Goal: Task Accomplishment & Management: Manage account settings

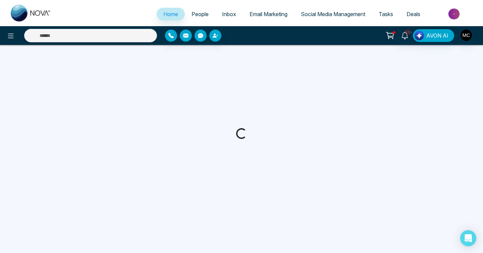
select select "*"
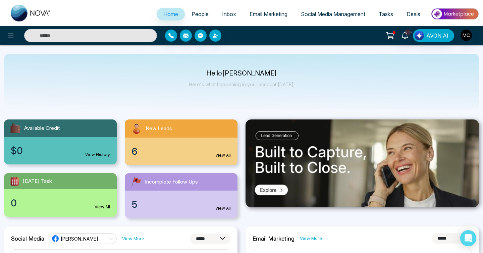
click at [199, 127] on div "New Leads" at bounding box center [181, 128] width 113 height 18
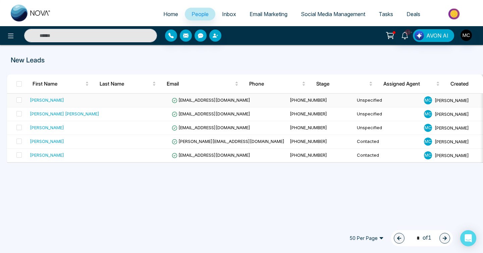
click at [102, 100] on td at bounding box center [135, 101] width 67 height 14
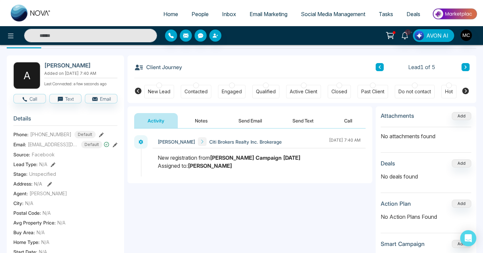
scroll to position [22, 0]
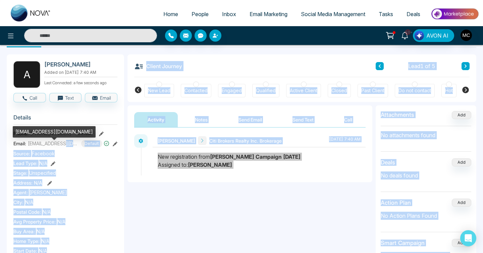
drag, startPoint x: 41, startPoint y: 132, endPoint x: 66, endPoint y: 146, distance: 29.3
click at [66, 146] on body "Home People Inbox Email Marketing Social Media Management Tasks Deals 10+ AVON …" at bounding box center [241, 104] width 483 height 253
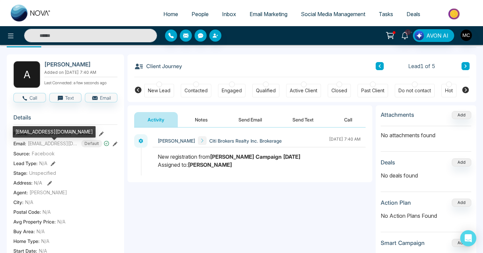
click at [63, 130] on div "[EMAIL_ADDRESS][DOMAIN_NAME]" at bounding box center [54, 131] width 83 height 11
copy div "canadiancomforts"
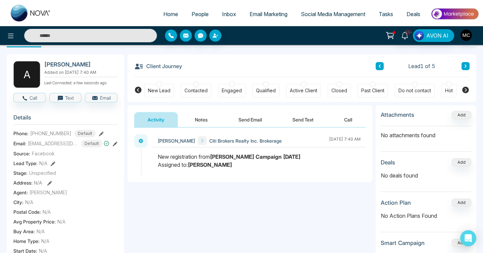
click at [200, 91] on div "Contacted" at bounding box center [196, 90] width 23 height 7
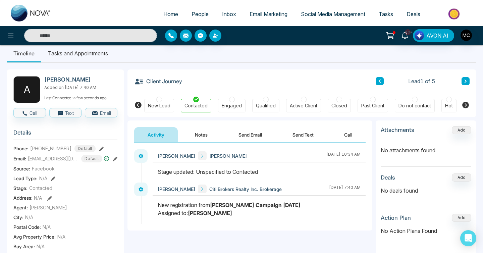
scroll to position [4, 0]
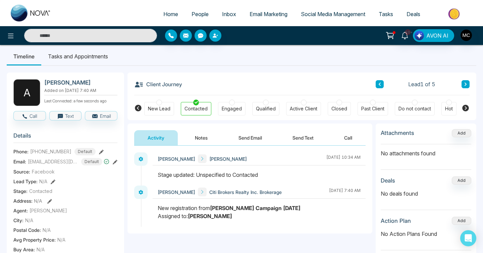
click at [209, 159] on span "[PERSON_NAME]" at bounding box center [228, 158] width 38 height 7
click at [193, 138] on button "Notes" at bounding box center [202, 137] width 40 height 15
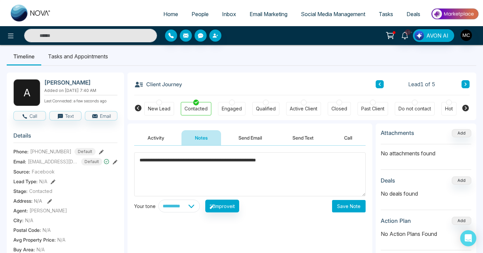
click at [138, 161] on textarea "**********" at bounding box center [250, 174] width 232 height 44
type textarea "**********"
click at [342, 208] on button "Save Note" at bounding box center [349, 206] width 34 height 12
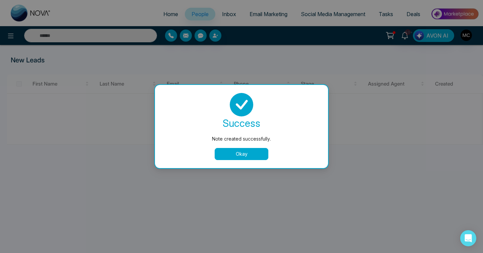
click at [253, 153] on button "Okay" at bounding box center [242, 154] width 54 height 12
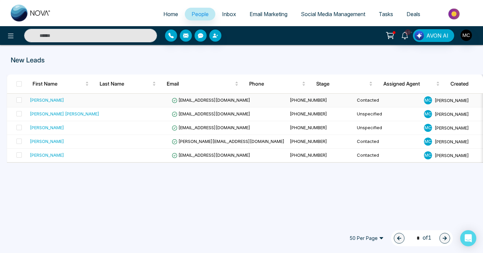
click at [191, 98] on span "[EMAIL_ADDRESS][DOMAIN_NAME]" at bounding box center [211, 99] width 79 height 5
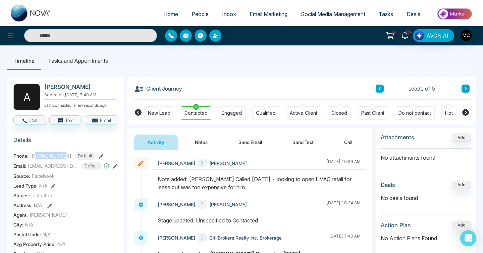
drag, startPoint x: 66, startPoint y: 159, endPoint x: 36, endPoint y: 159, distance: 30.5
click at [36, 159] on span "[PHONE_NUMBER]" at bounding box center [50, 155] width 41 height 7
copy span "3653405018"
click at [78, 88] on h2 "[PERSON_NAME]" at bounding box center [79, 87] width 70 height 7
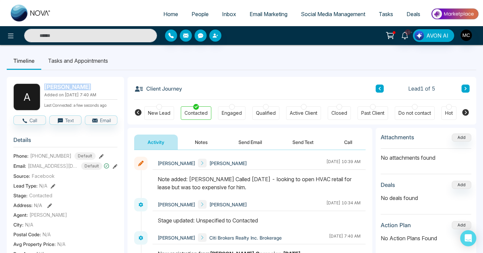
click at [78, 88] on h2 "[PERSON_NAME]" at bounding box center [79, 87] width 70 height 7
copy h2 "[PERSON_NAME]"
click at [57, 158] on span "[PHONE_NUMBER]" at bounding box center [50, 155] width 41 height 7
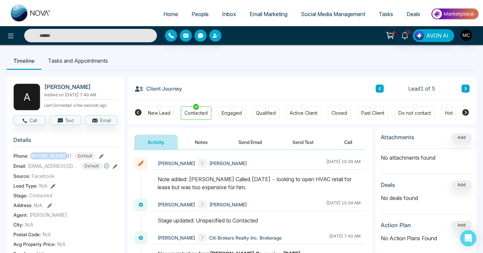
copy span "13653405018"
click at [60, 165] on section "Details Phone: +13653405018 Default Email: helpdesk@canadiancomforts.com Defaul…" at bounding box center [65, 225] width 104 height 187
click at [60, 166] on span "[EMAIL_ADDRESS][DOMAIN_NAME]" at bounding box center [53, 165] width 50 height 7
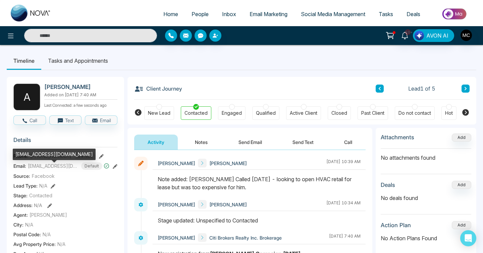
click at [56, 155] on div "[EMAIL_ADDRESS][DOMAIN_NAME]" at bounding box center [54, 154] width 83 height 11
copy div "[EMAIL_ADDRESS][DOMAIN_NAME]"
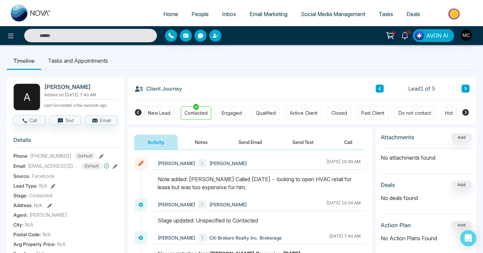
drag, startPoint x: 191, startPoint y: 179, endPoint x: 226, endPoint y: 185, distance: 36.0
click at [226, 185] on div "Note added: Manny Called Sept 23 - looking to open HVAC retail for lease but wa…" at bounding box center [259, 183] width 203 height 16
click at [185, 10] on link "People" at bounding box center [200, 14] width 31 height 13
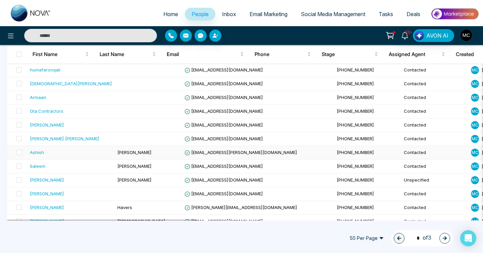
scroll to position [212, 0]
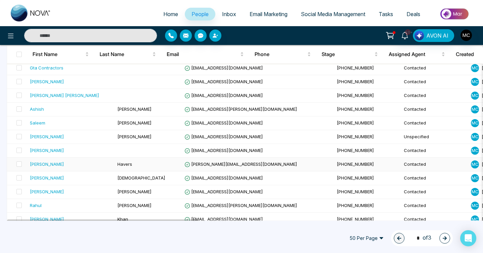
click at [73, 164] on div "Jeffrey" at bounding box center [71, 164] width 82 height 7
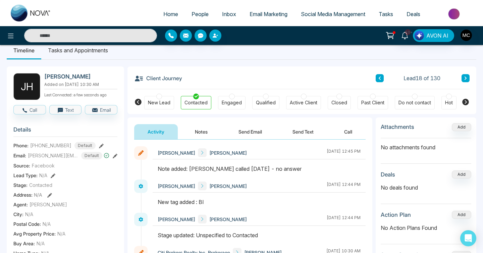
scroll to position [11, 0]
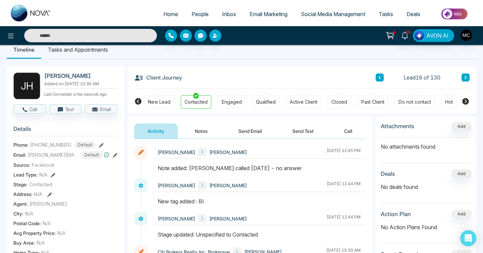
click at [198, 130] on button "Notes" at bounding box center [202, 131] width 40 height 15
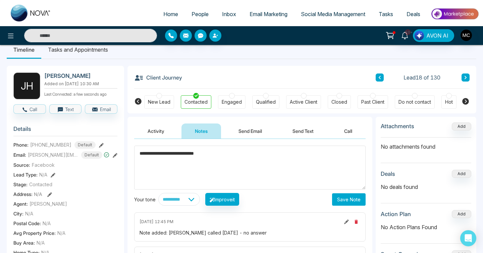
type textarea "**********"
click at [343, 199] on button "Save Note" at bounding box center [349, 199] width 34 height 12
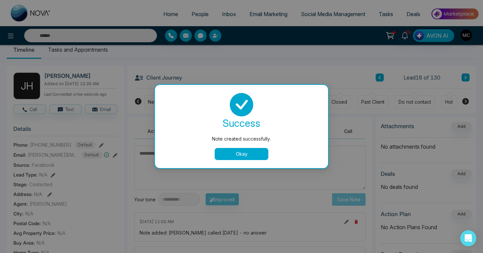
click at [247, 160] on button "Okay" at bounding box center [242, 154] width 54 height 12
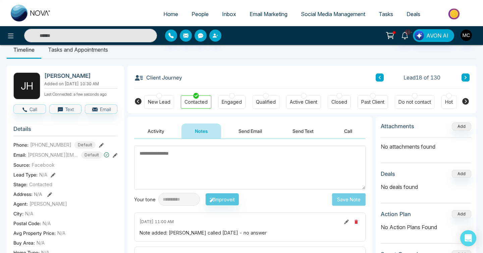
click at [169, 18] on link "Home" at bounding box center [171, 14] width 28 height 13
select select "*"
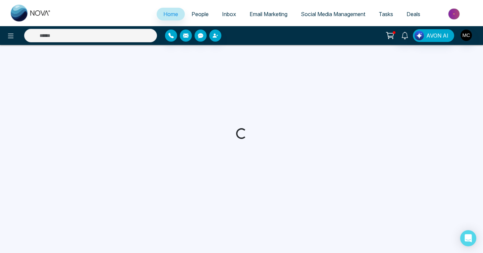
select select "*"
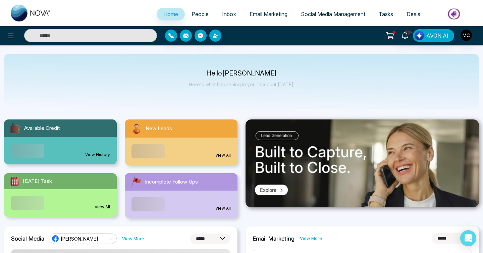
click at [190, 141] on div "View All" at bounding box center [181, 152] width 113 height 28
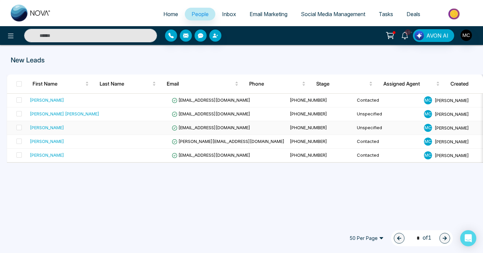
click at [103, 131] on td at bounding box center [135, 128] width 67 height 14
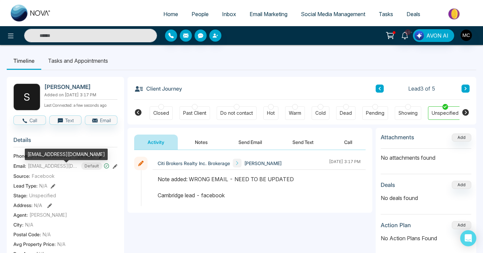
scroll to position [0, 180]
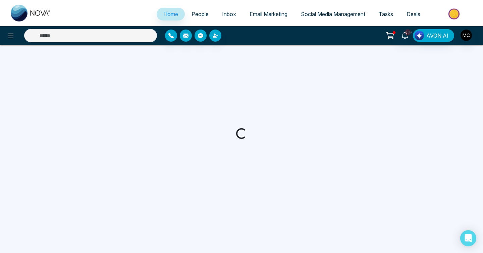
select select "*"
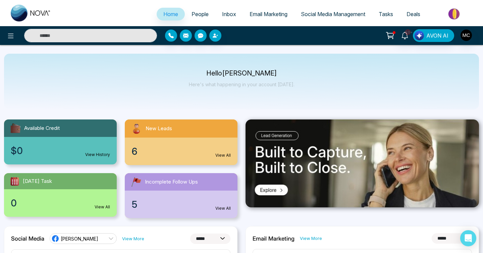
click at [192, 132] on div "New Leads" at bounding box center [181, 128] width 113 height 18
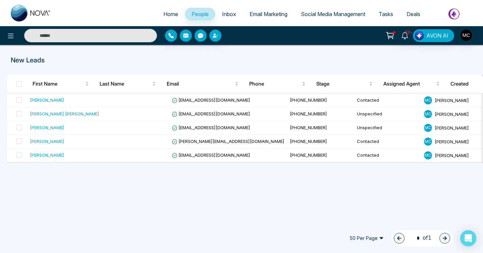
click at [191, 4] on div "Home People Inbox Email Marketing Social Media Management Tasks Deals" at bounding box center [241, 13] width 483 height 26
click at [192, 13] on span "People" at bounding box center [200, 14] width 17 height 7
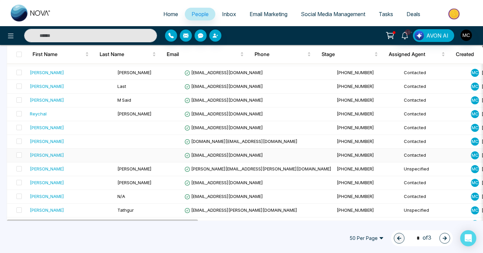
scroll to position [604, 0]
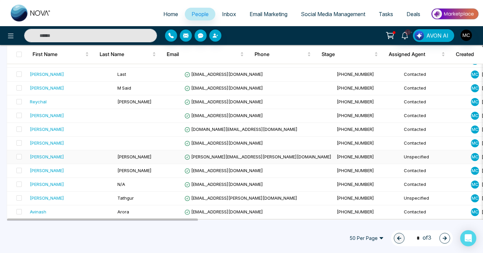
click at [148, 154] on td "Bikkina" at bounding box center [148, 157] width 67 height 14
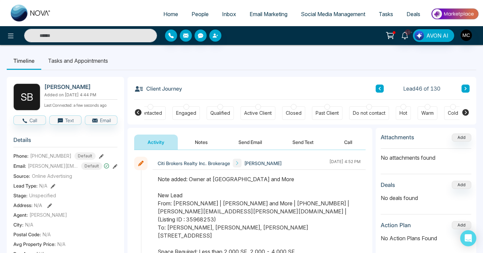
click at [467, 88] on button at bounding box center [466, 89] width 8 height 8
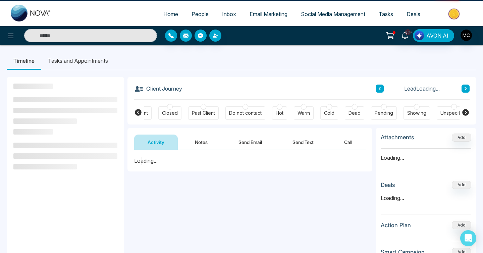
scroll to position [0, 180]
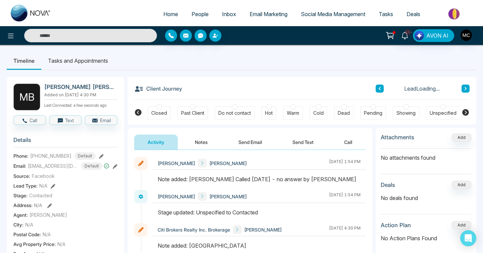
click at [467, 88] on button at bounding box center [466, 89] width 8 height 8
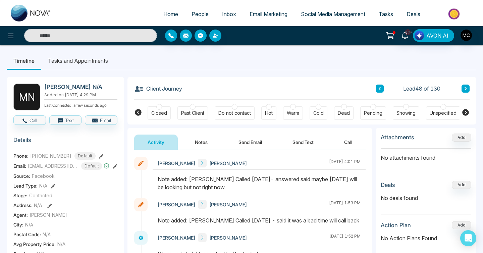
click at [467, 88] on button at bounding box center [466, 89] width 8 height 8
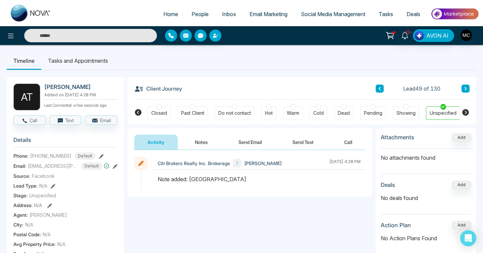
click at [467, 88] on button at bounding box center [466, 89] width 8 height 8
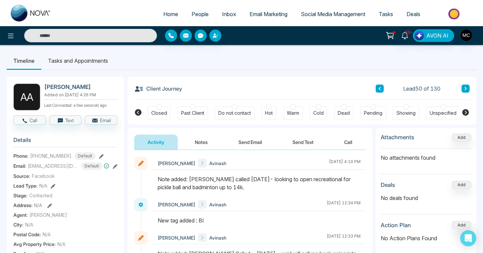
click at [467, 88] on button at bounding box center [466, 89] width 8 height 8
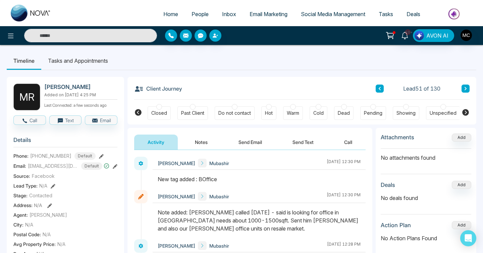
click at [467, 88] on button at bounding box center [466, 89] width 8 height 8
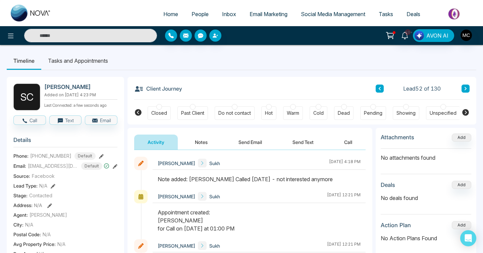
click at [467, 88] on button at bounding box center [466, 89] width 8 height 8
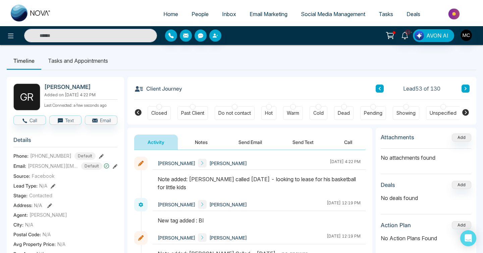
click at [467, 88] on button at bounding box center [466, 89] width 8 height 8
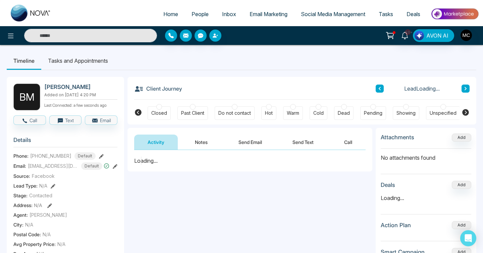
click at [379, 89] on icon at bounding box center [380, 88] width 2 height 3
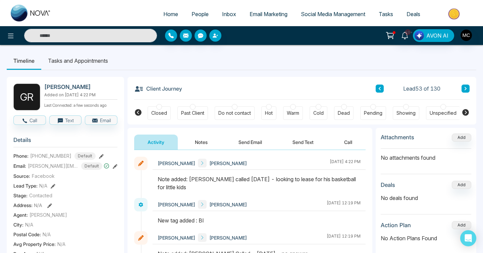
click at [469, 89] on button at bounding box center [466, 89] width 8 height 8
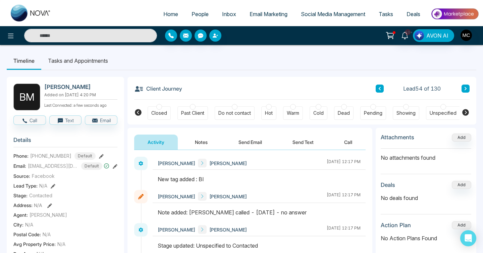
click at [467, 87] on button at bounding box center [466, 89] width 8 height 8
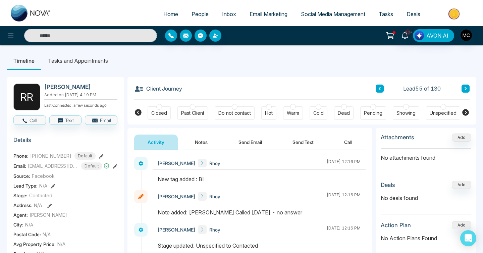
click at [381, 87] on icon at bounding box center [380, 88] width 2 height 3
click at [214, 136] on button "Notes" at bounding box center [202, 142] width 40 height 15
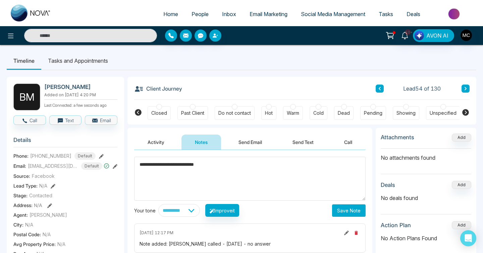
type textarea "**********"
click at [349, 211] on button "Save Note" at bounding box center [349, 210] width 34 height 12
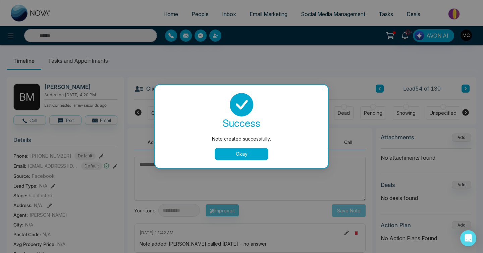
click at [255, 155] on button "Okay" at bounding box center [242, 154] width 54 height 12
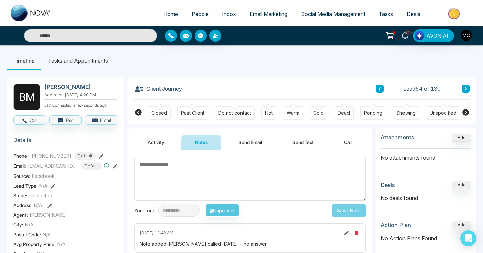
click at [465, 87] on icon at bounding box center [465, 89] width 3 height 4
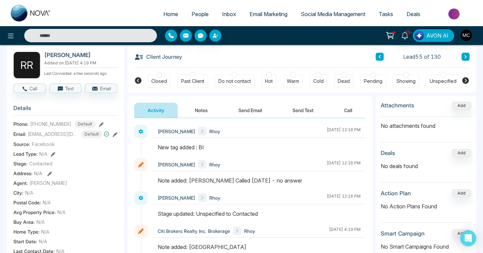
scroll to position [32, 0]
click at [55, 55] on h2 "Rhoy Rivera" at bounding box center [79, 54] width 70 height 7
copy h2 "Rhoy"
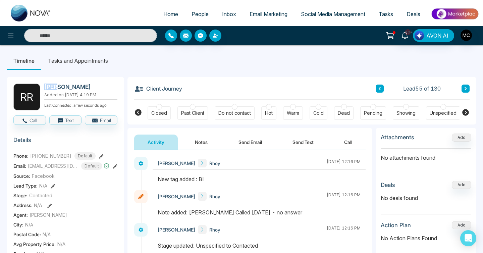
click at [206, 138] on button "Notes" at bounding box center [202, 142] width 40 height 15
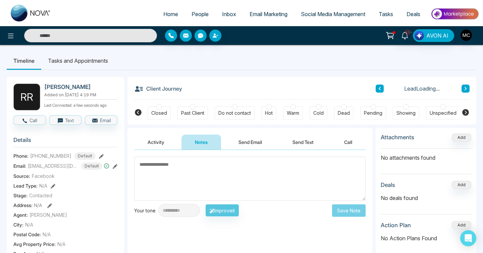
type textarea "*"
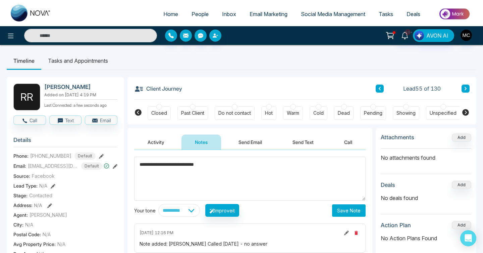
type textarea "**********"
click at [350, 207] on button "Save Note" at bounding box center [349, 210] width 34 height 12
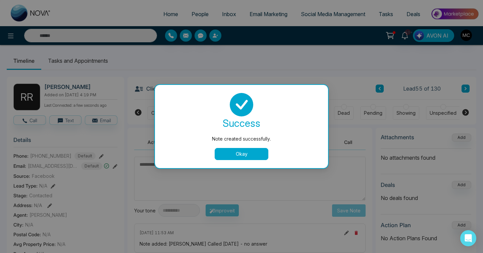
click at [250, 156] on button "Okay" at bounding box center [242, 154] width 54 height 12
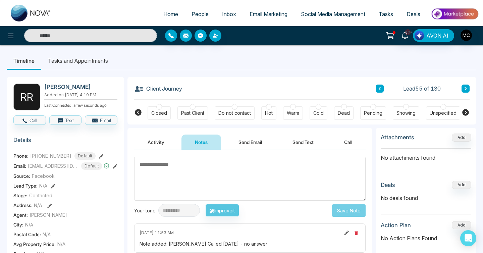
click at [462, 88] on button at bounding box center [466, 89] width 8 height 8
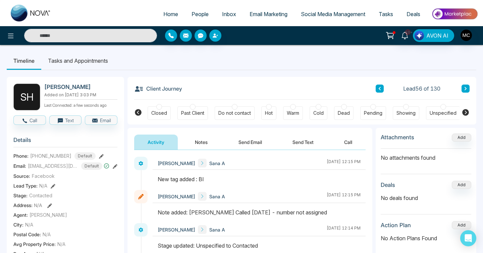
click at [462, 88] on button at bounding box center [466, 89] width 8 height 8
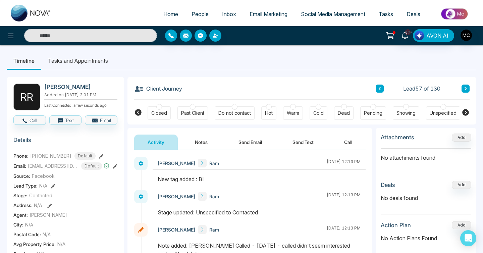
click at [463, 93] on button at bounding box center [466, 89] width 8 height 8
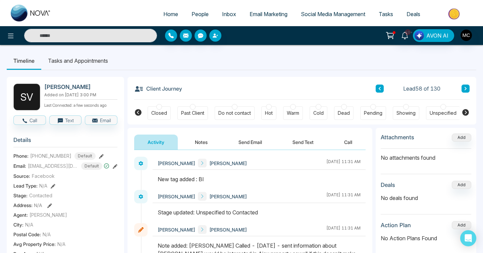
click at [468, 89] on button at bounding box center [466, 89] width 8 height 8
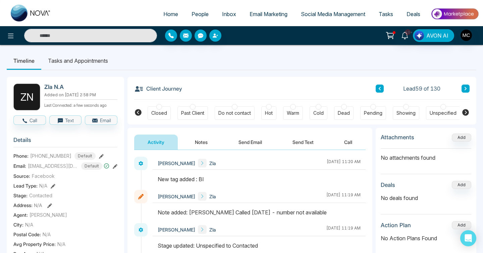
click at [468, 89] on button at bounding box center [466, 89] width 8 height 8
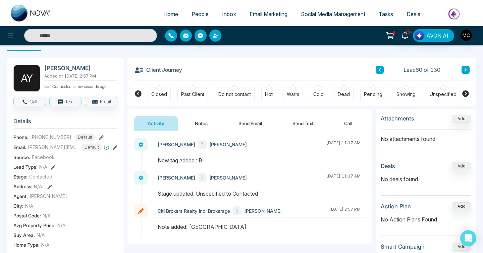
scroll to position [16, 0]
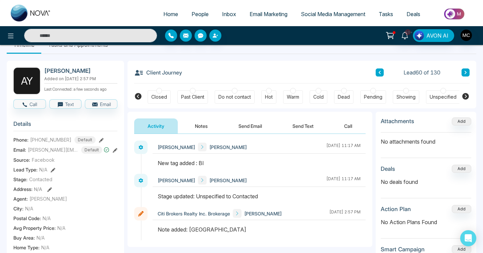
click at [467, 74] on button at bounding box center [466, 72] width 8 height 8
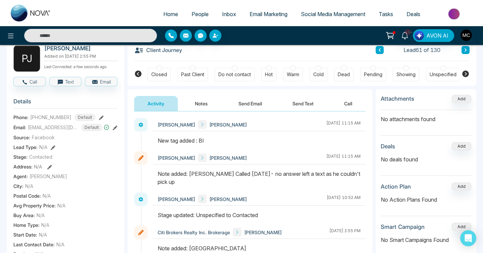
scroll to position [29, 0]
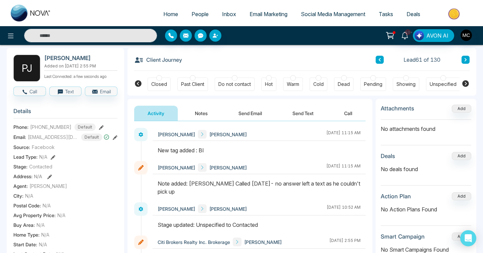
click at [467, 62] on button at bounding box center [466, 60] width 8 height 8
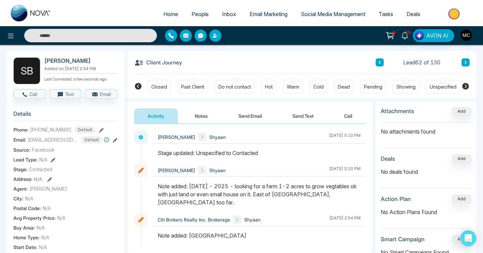
scroll to position [27, 0]
click at [62, 143] on span "shyaan@effeclean.com" at bounding box center [53, 139] width 50 height 7
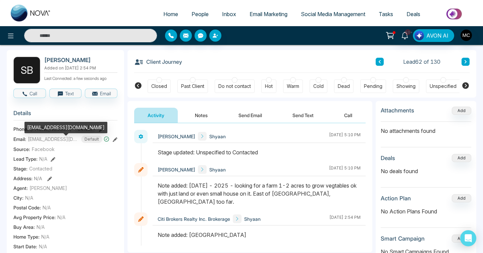
click at [63, 129] on div "shyaan@effeclean.com" at bounding box center [65, 127] width 83 height 11
copy div "shyaan@effeclean.com"
